Goal: Task Accomplishment & Management: Complete application form

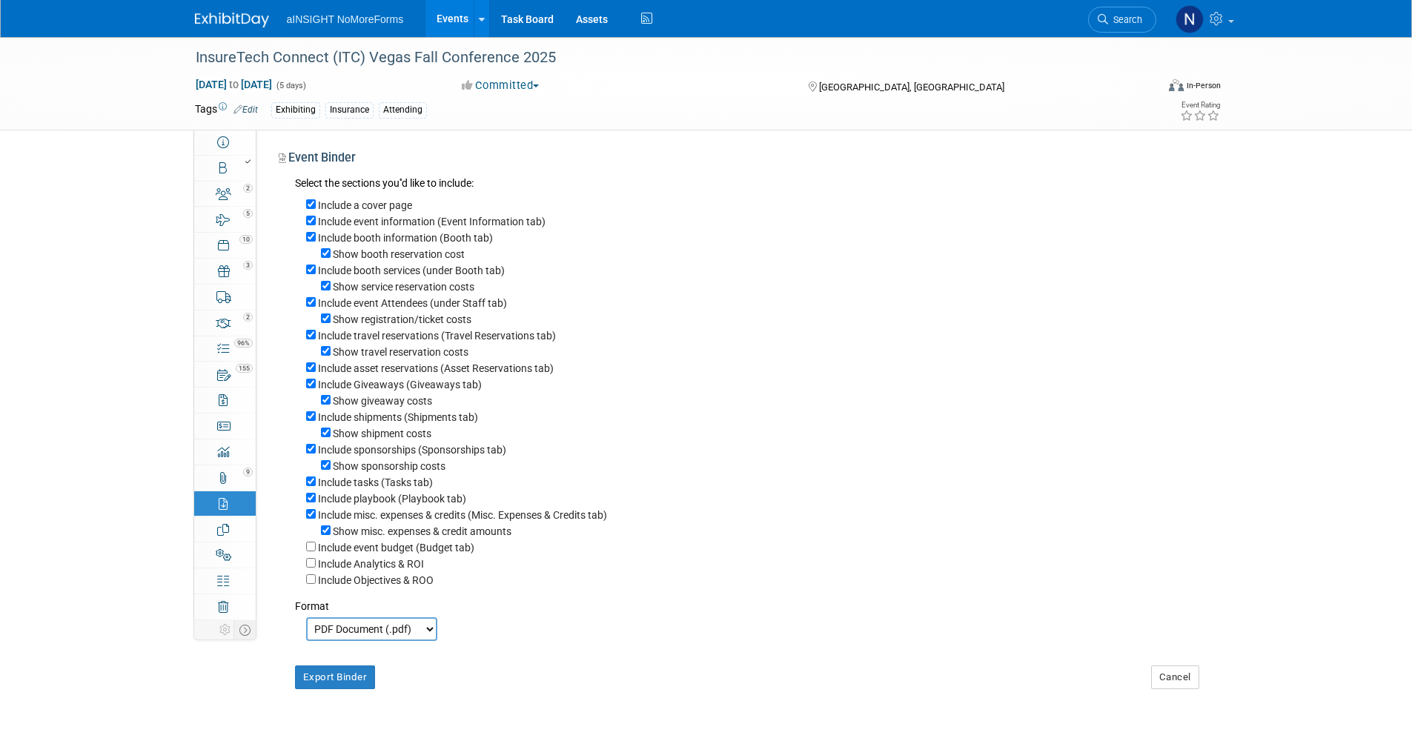
click at [439, 7] on link "Events" at bounding box center [453, 18] width 54 height 37
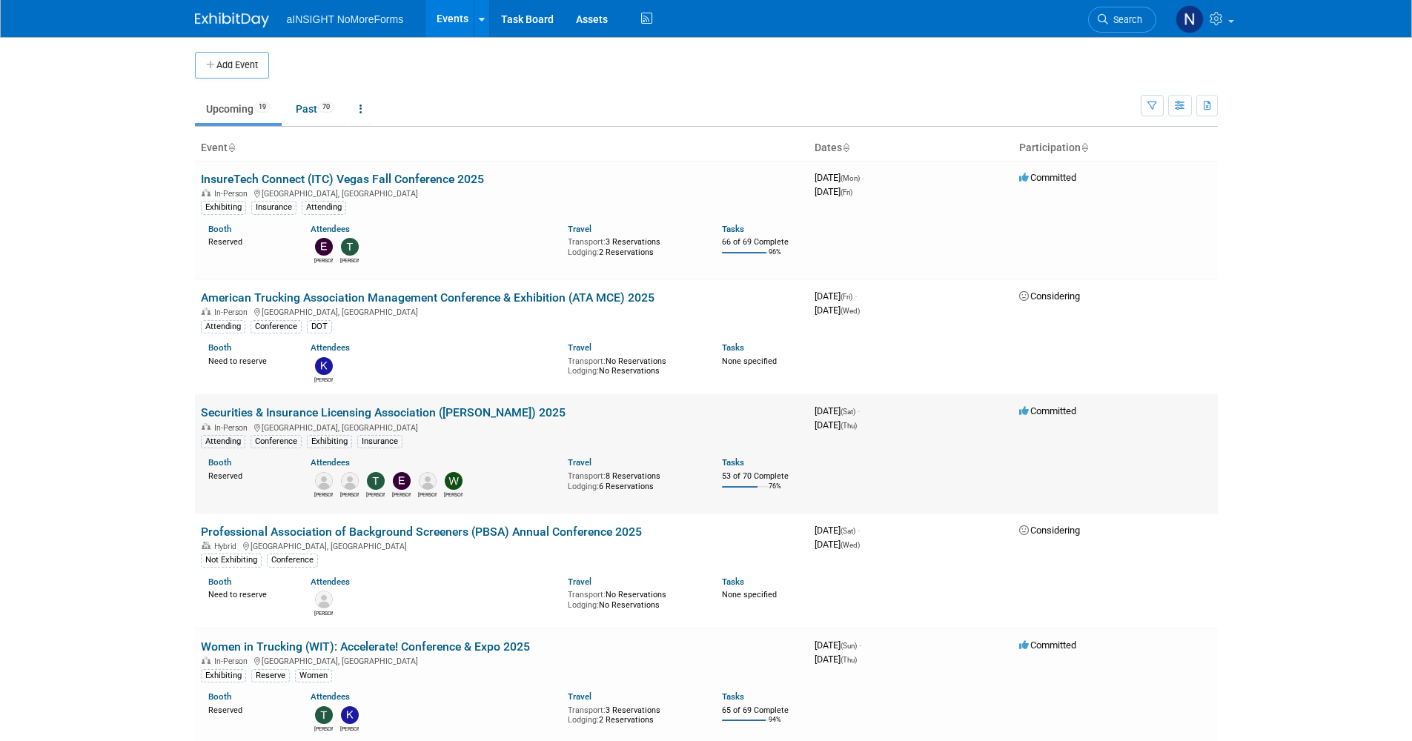
click at [340, 407] on link "Securities & Insurance Licensing Association ([PERSON_NAME]) 2025" at bounding box center [383, 413] width 365 height 14
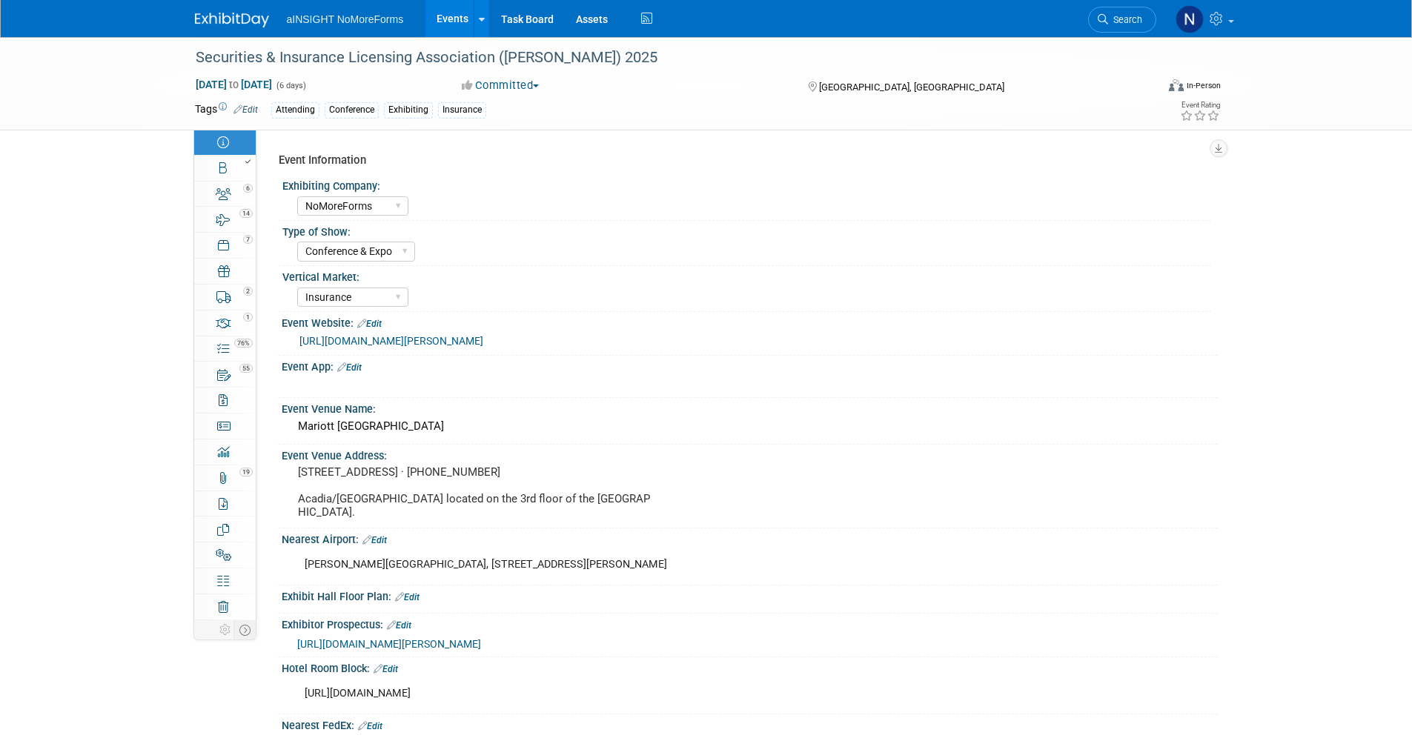
select select "NoMoreForms"
select select "Conference & Expo"
select select "Insurance"
select select "Booth Access Only"
select select "No"
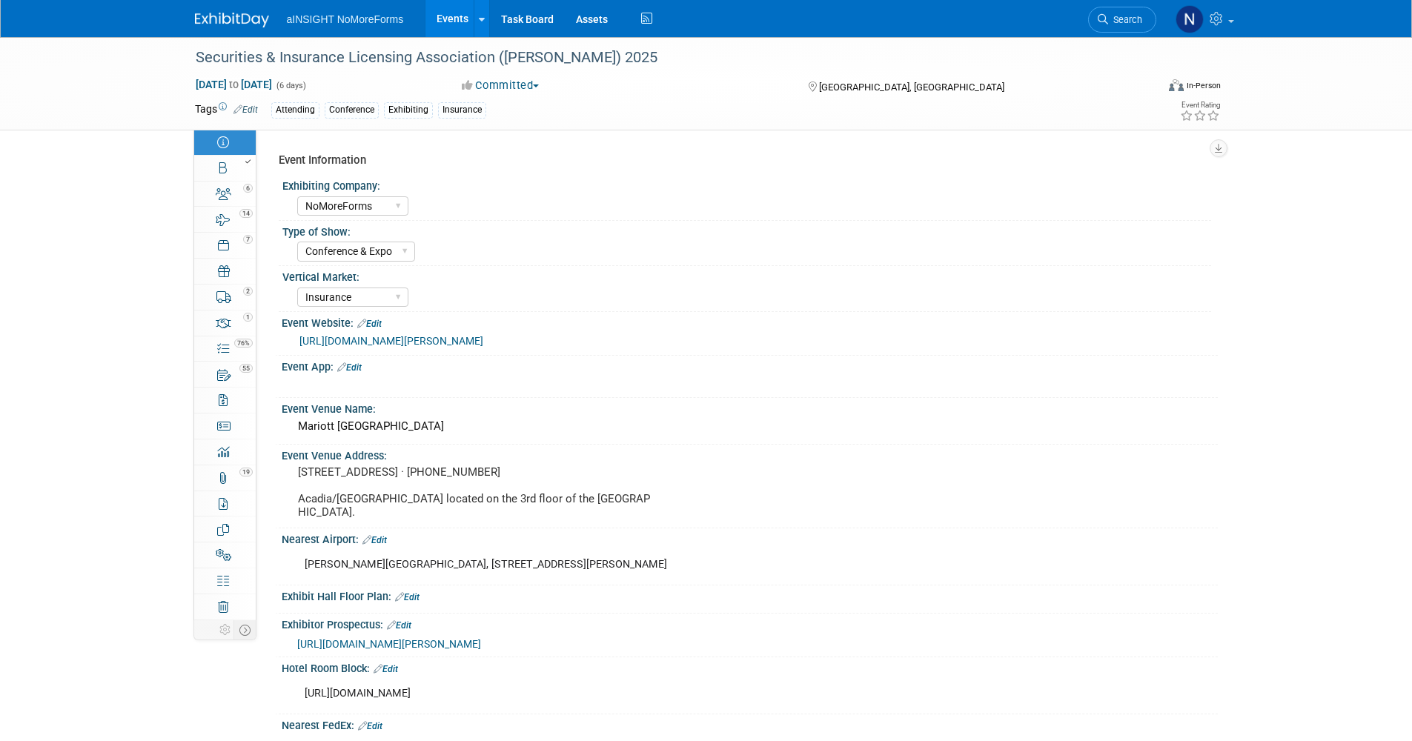
select select "Yes"
select select "No"
select select "Yes"
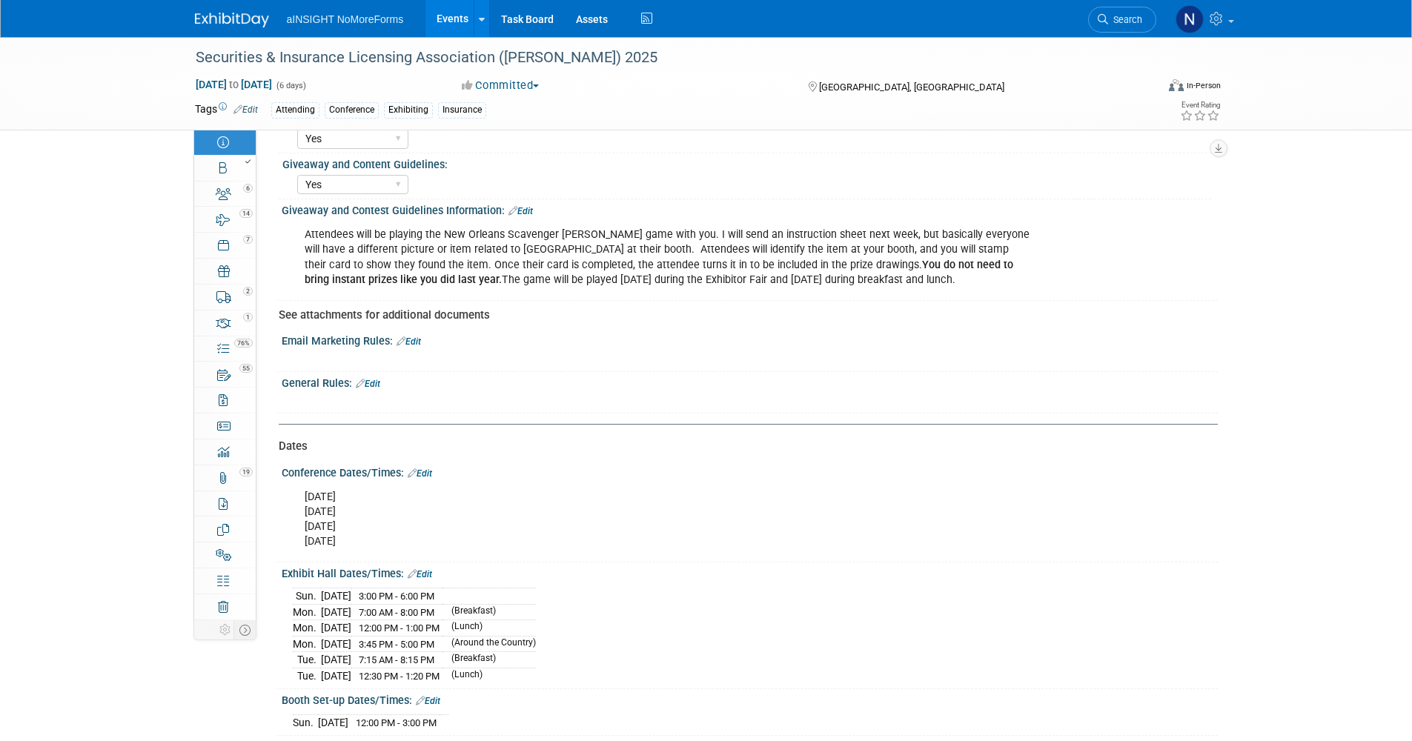
scroll to position [1260, 0]
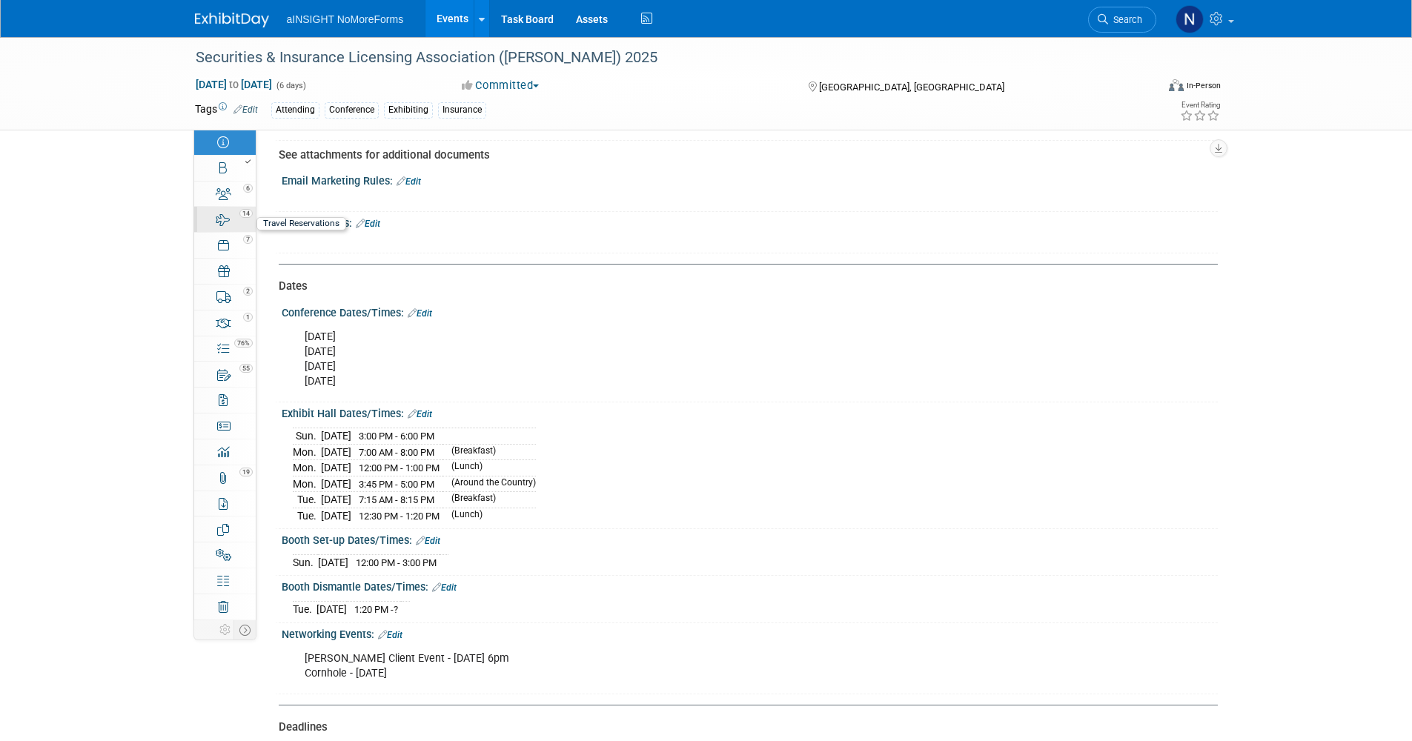
click at [228, 214] on div "14" at bounding box center [230, 213] width 50 height 10
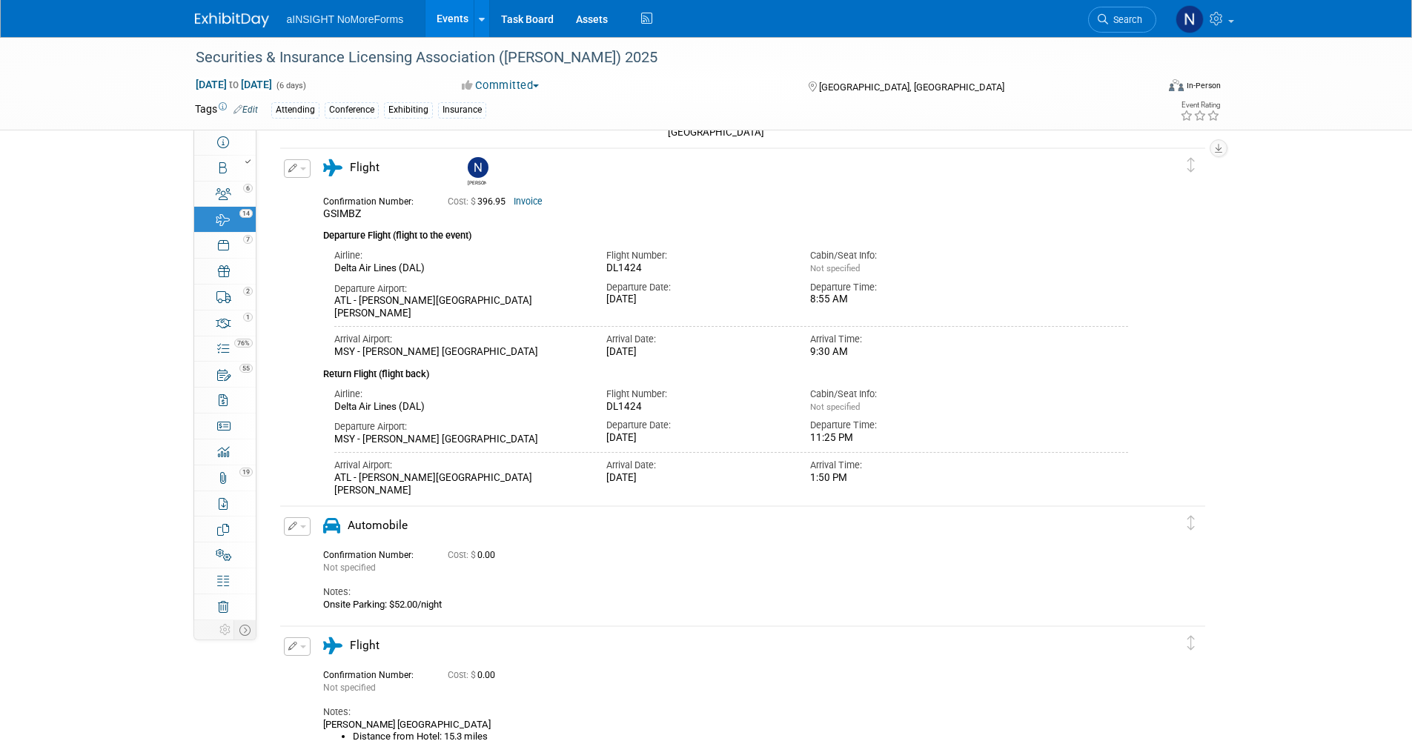
scroll to position [2817, 0]
